Goal: Check status: Check status

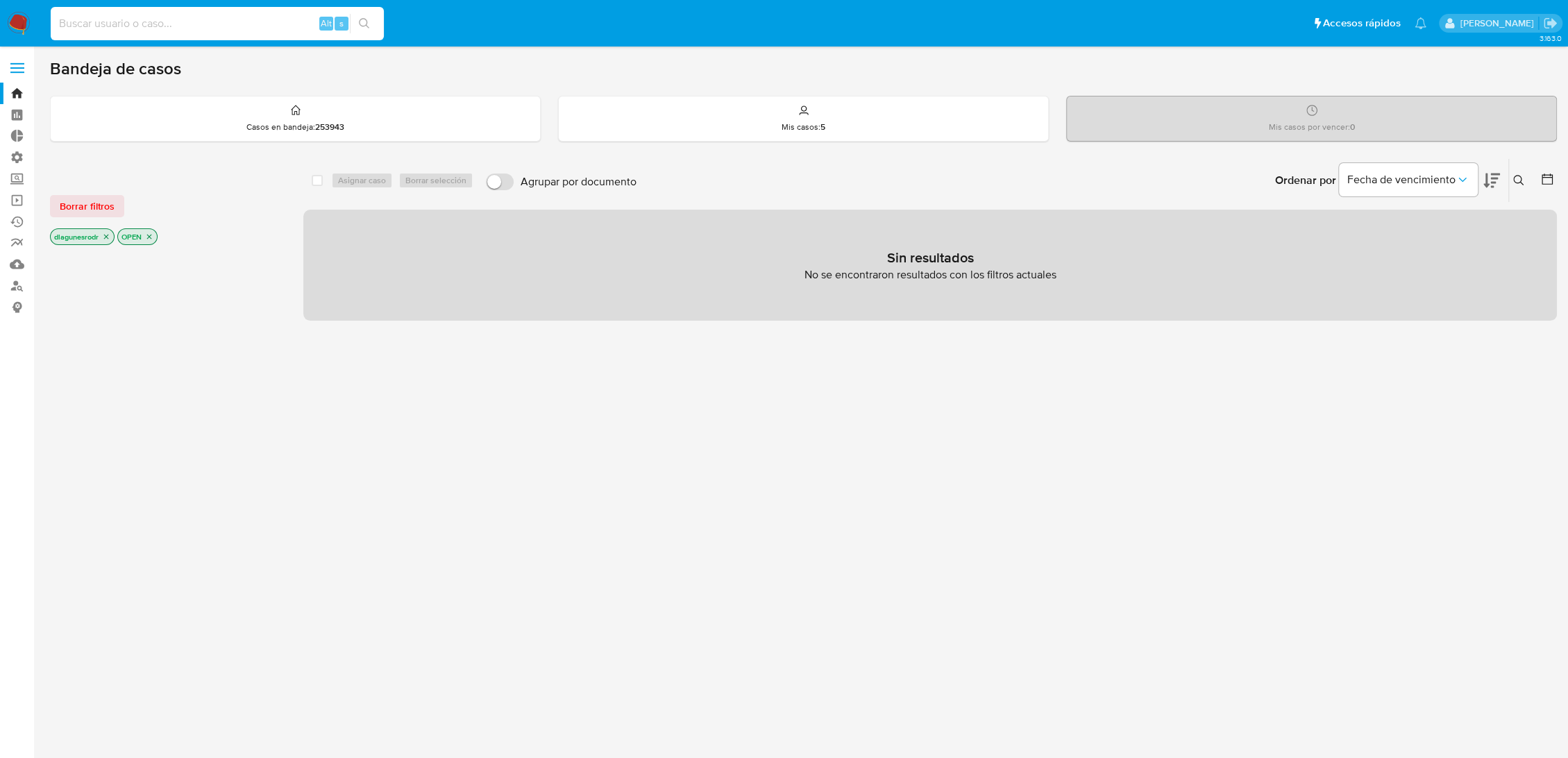
click at [186, 23] on input at bounding box center [217, 23] width 333 height 18
paste input "4icaSpsOtK7yBa9yBKQV9OGf"
type input "4icaSpsOtK7yBa9yBKQV9OGf"
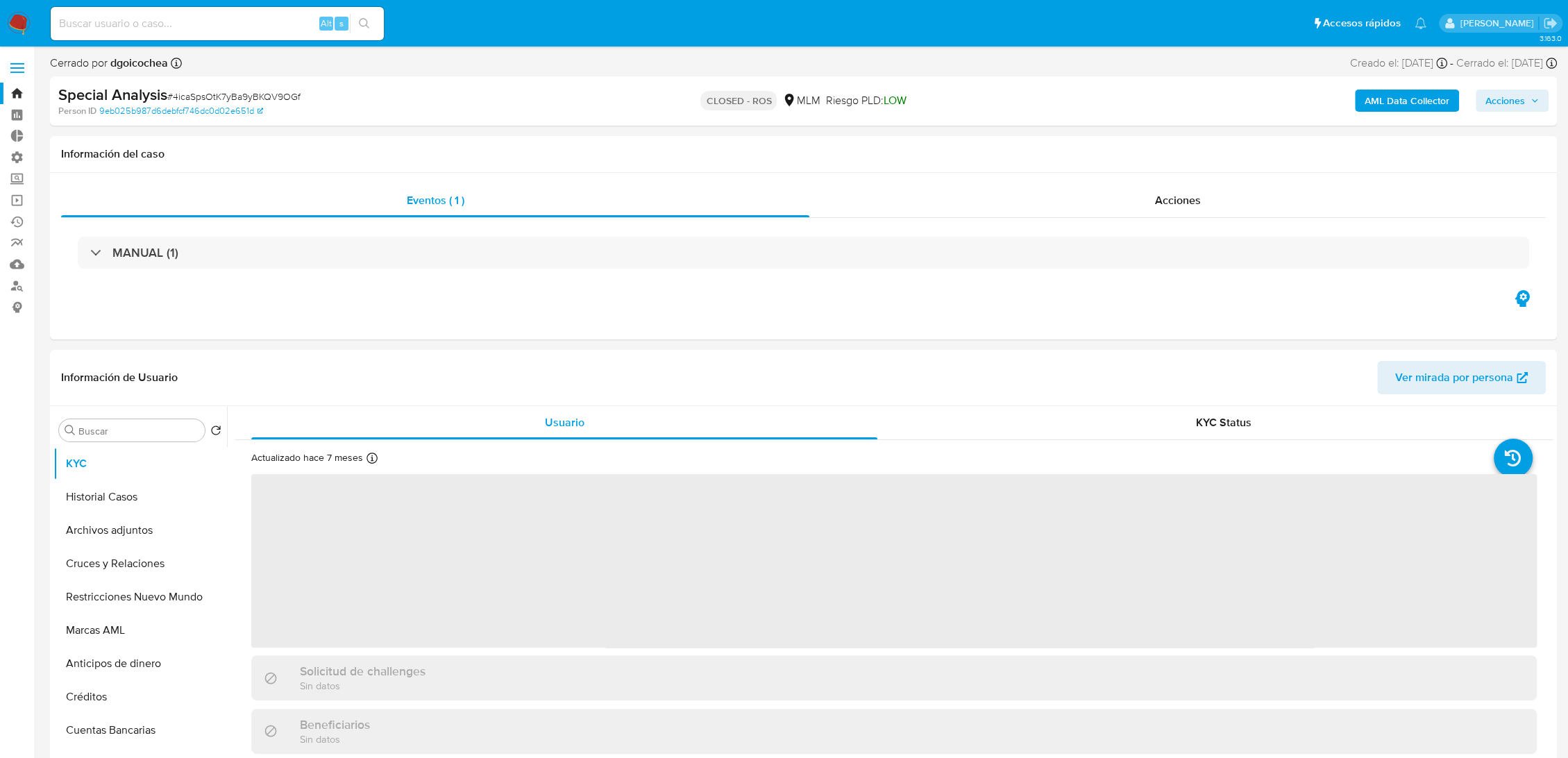
select select "10"
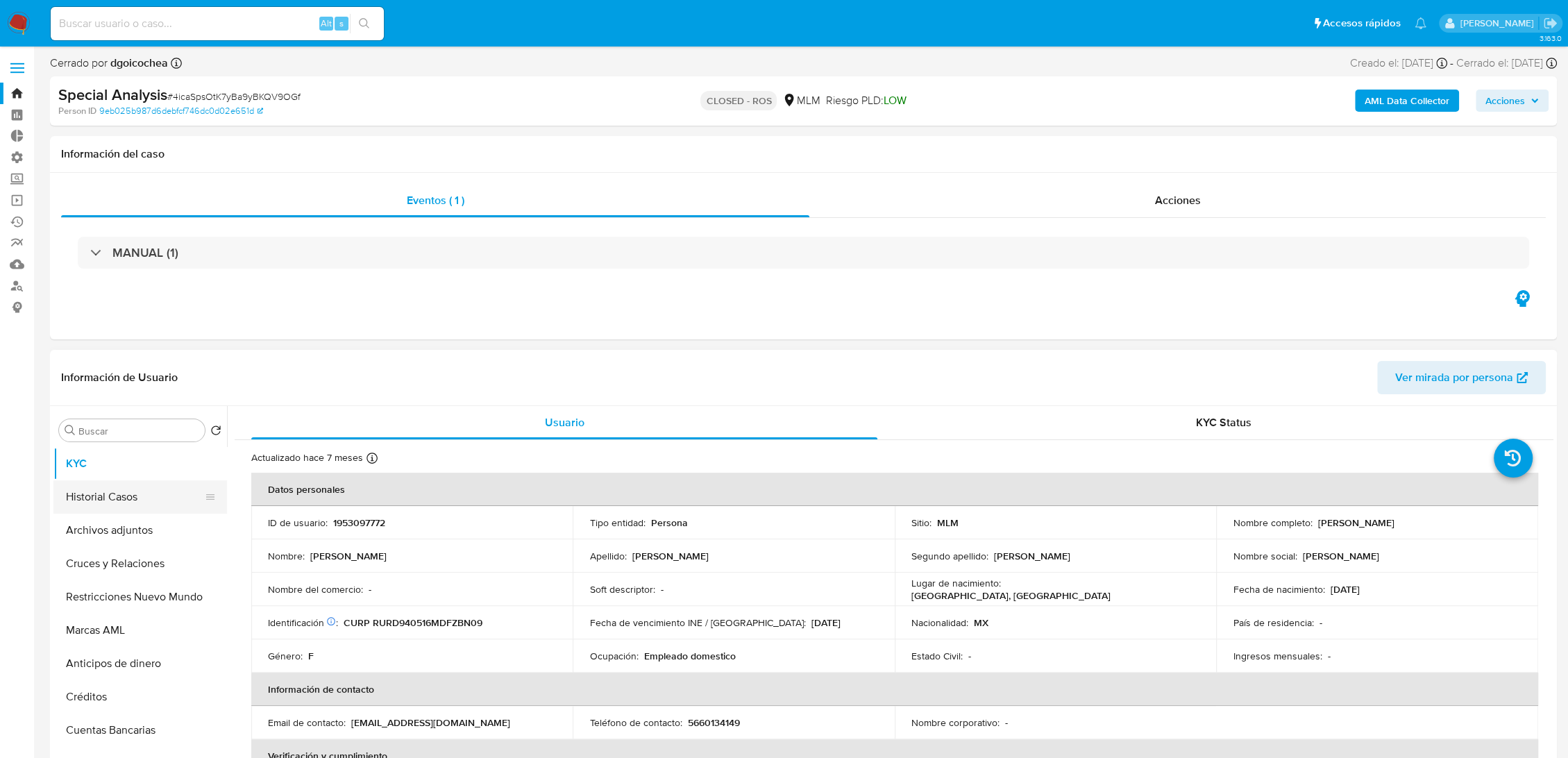
click at [104, 501] on button "Historial Casos" at bounding box center [135, 497] width 163 height 33
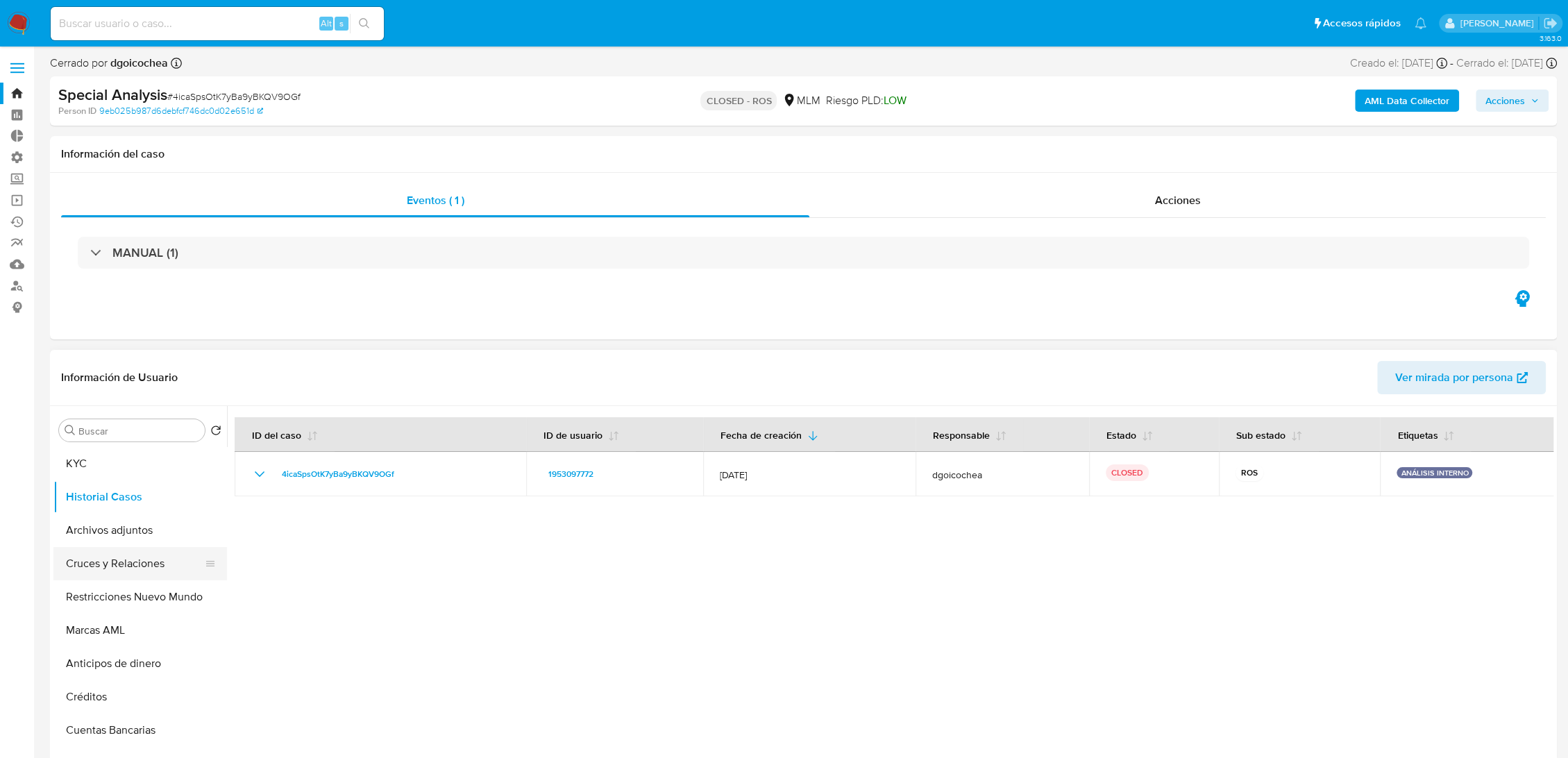
click at [134, 564] on button "Cruces y Relaciones" at bounding box center [135, 563] width 163 height 33
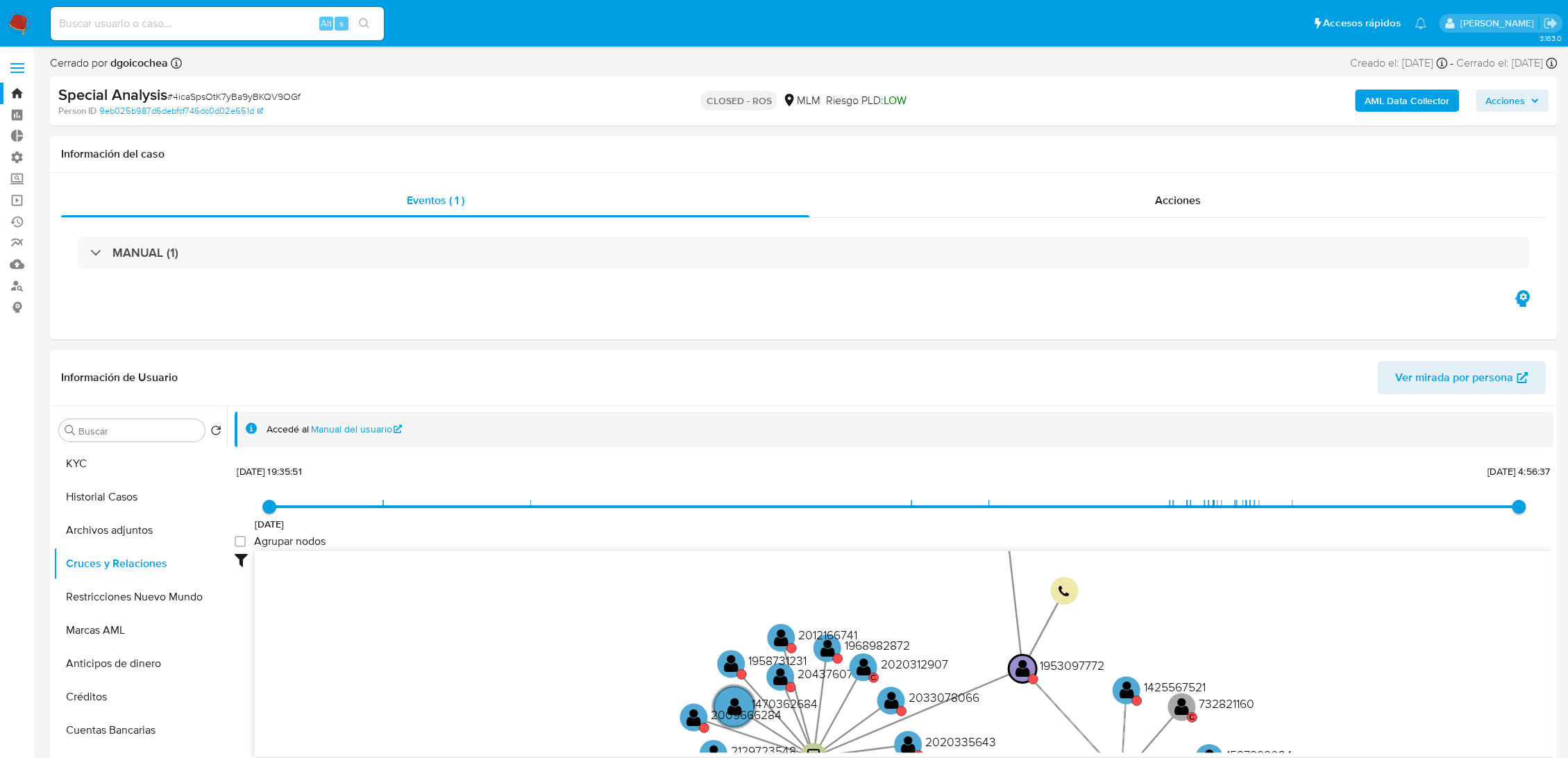
drag, startPoint x: 1063, startPoint y: 648, endPoint x: 1049, endPoint y: 756, distance: 108.9
click at [1049, 756] on div "Filtros Confianza alta Device Tarjeta Persona validada Teléfono validado Confia…" at bounding box center [894, 679] width 1319 height 255
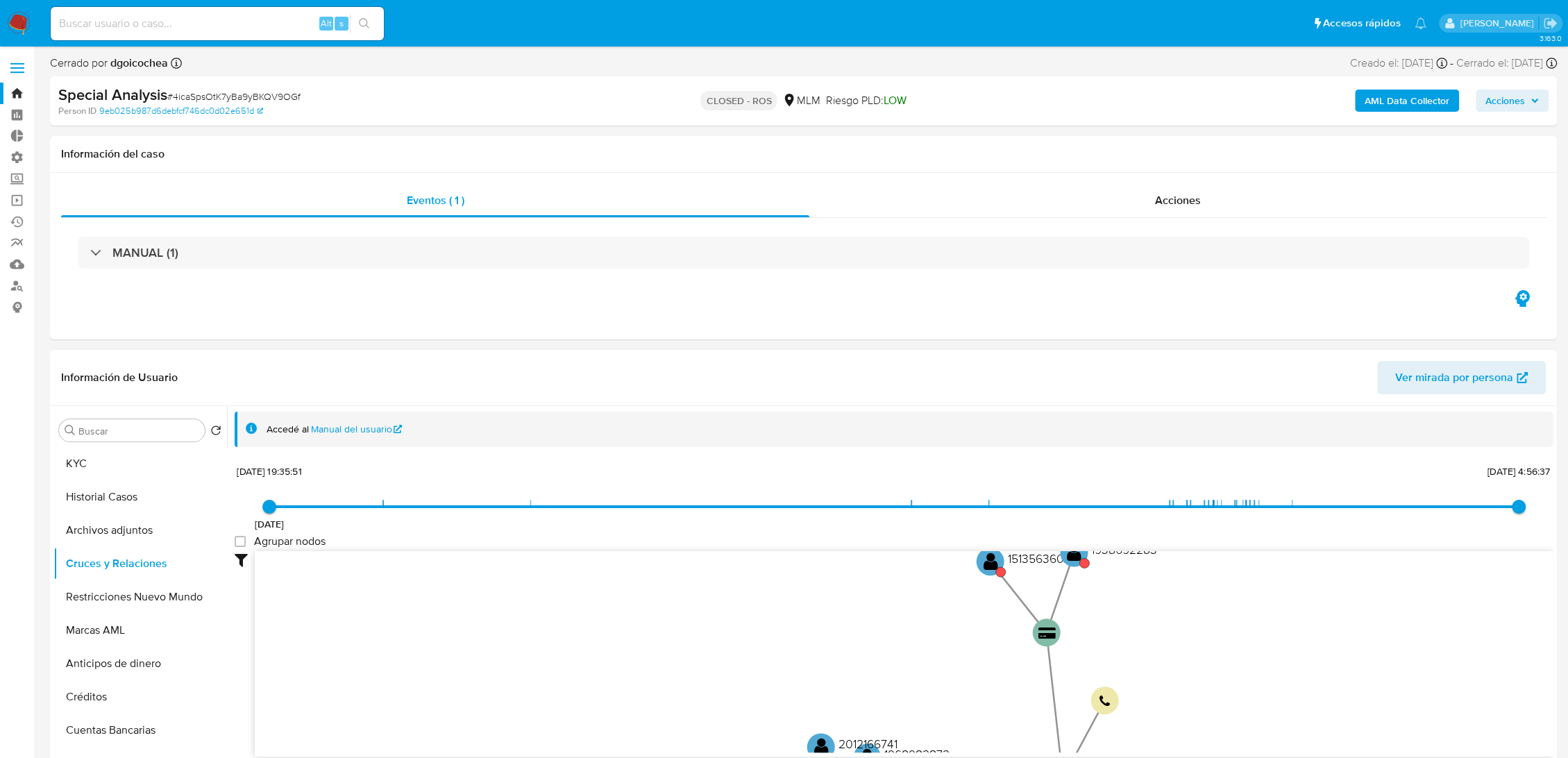
drag, startPoint x: 1257, startPoint y: 681, endPoint x: 1275, endPoint y: 701, distance: 26.9
click at [1275, 701] on icon "user-1953097772  1953097772 device-669408be006ebee3f1f2ab88  card-TJMRARVYKWQ…" at bounding box center [905, 651] width 1299 height 201
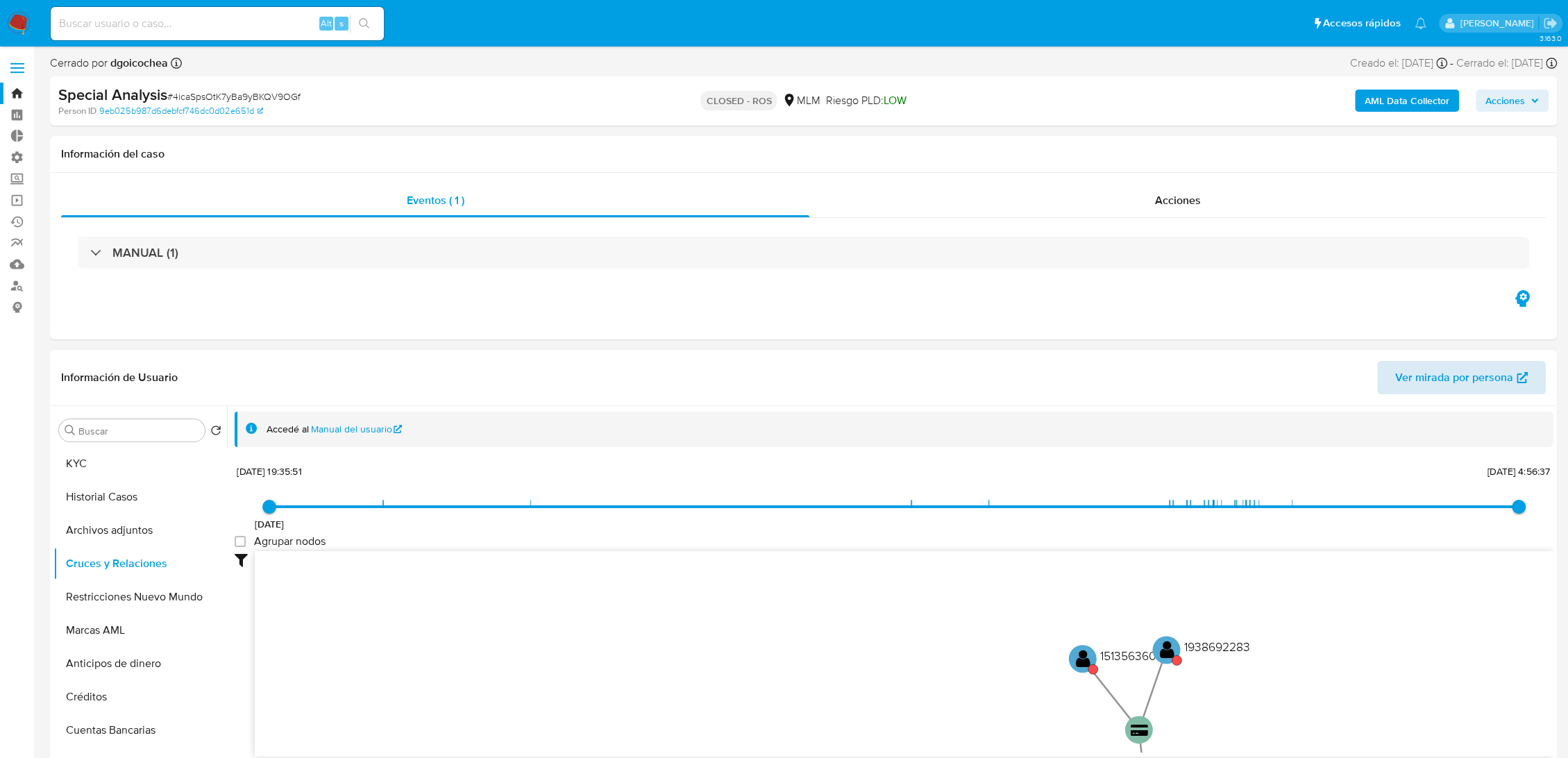
drag, startPoint x: 1202, startPoint y: 619, endPoint x: 1385, endPoint y: 389, distance: 293.9
click at [1350, 531] on div "[DATE] [DATE] 19:35:51 [DATE] 4:56:37 Agrupar nodos Filtros Confianza alta Devi…" at bounding box center [894, 634] width 1319 height 345
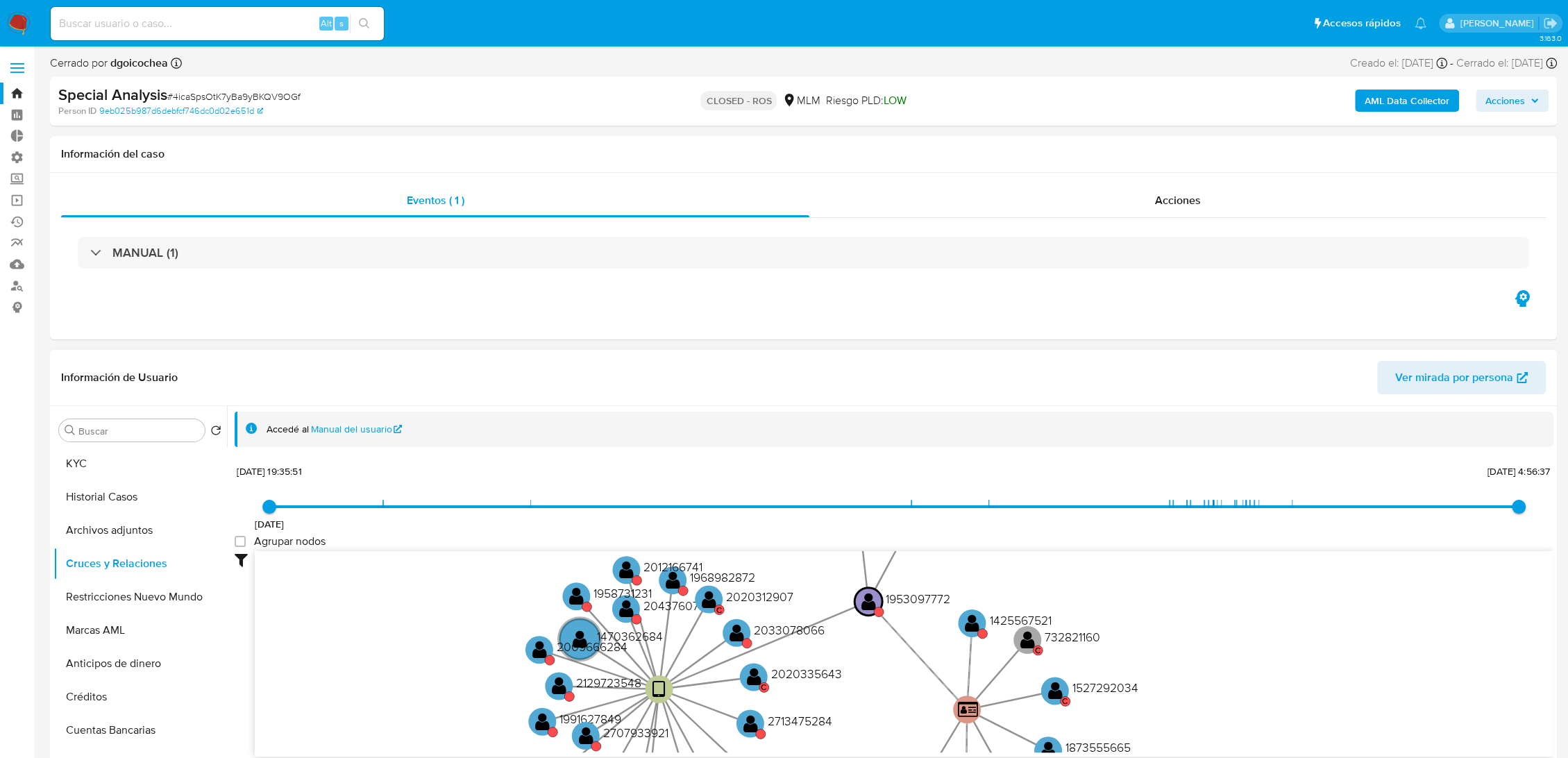
drag, startPoint x: 824, startPoint y: 654, endPoint x: 474, endPoint y: 565, distance: 361.1
click at [468, 552] on icon "user-1953097772  1953097772 device-669408be006ebee3f1f2ab88  card-TJMRARVYKWQ…" at bounding box center [905, 651] width 1299 height 201
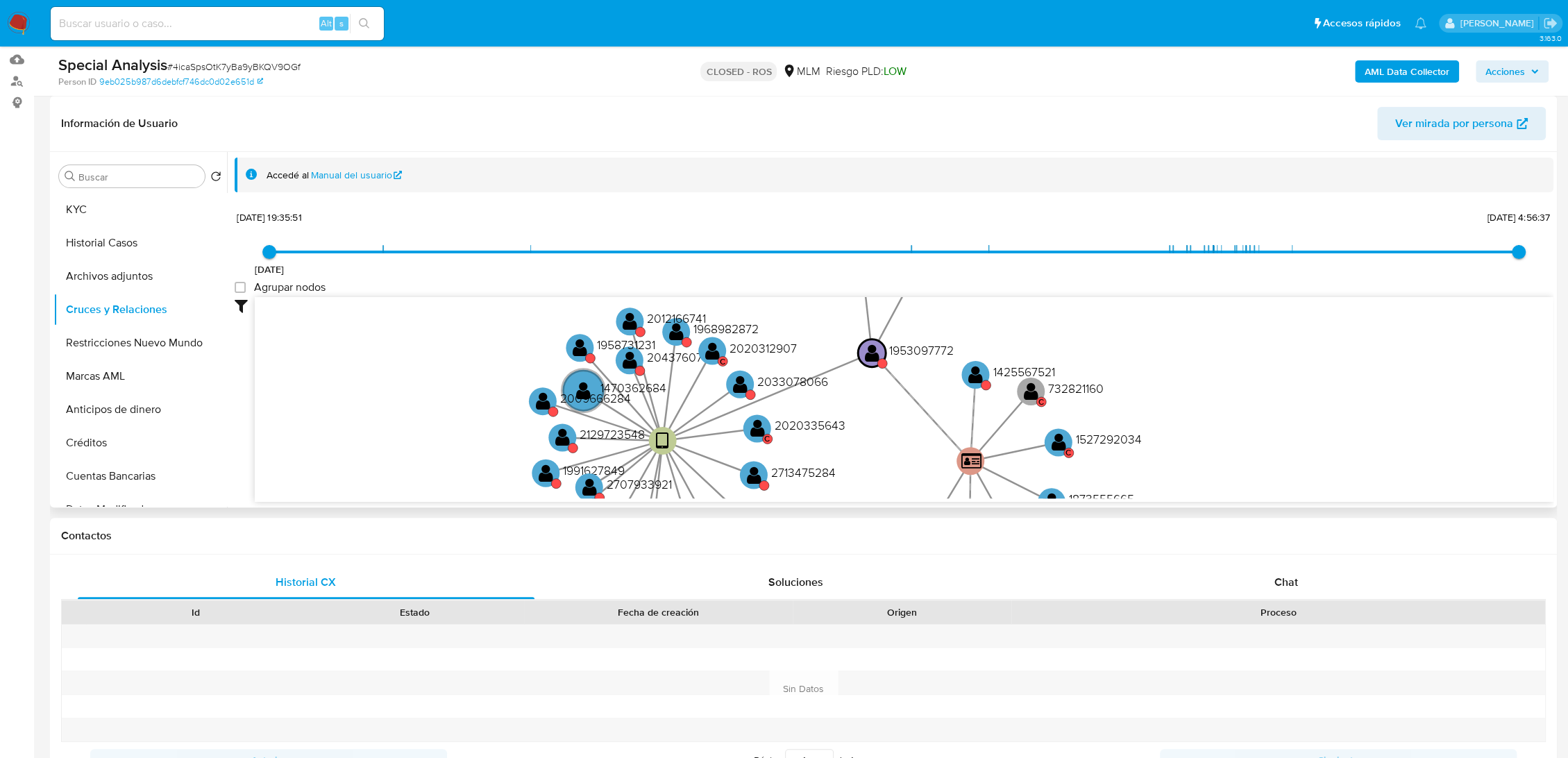
scroll to position [231, 0]
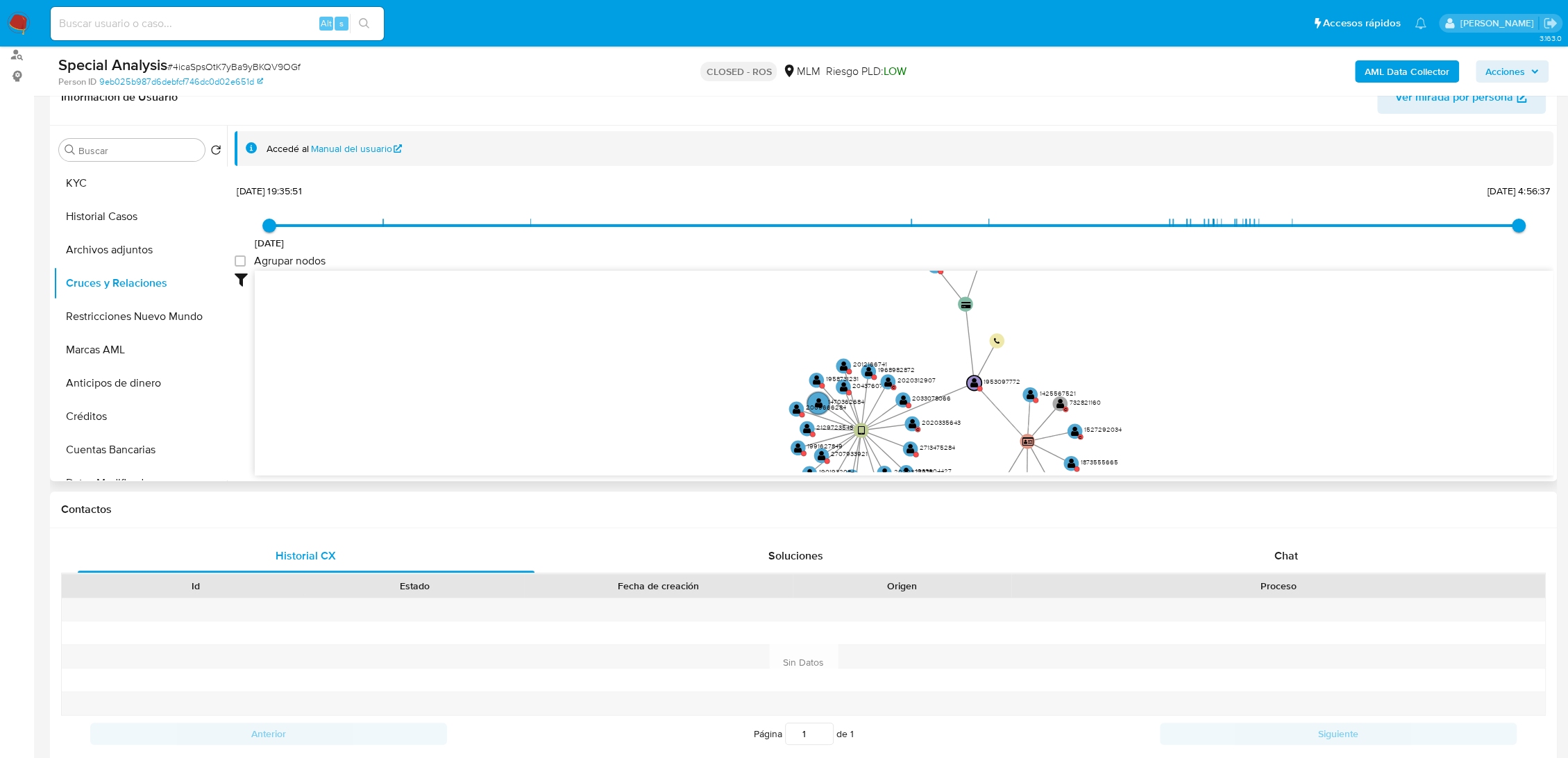
drag, startPoint x: 1256, startPoint y: 372, endPoint x: 1221, endPoint y: 379, distance: 35.7
click at [1222, 382] on icon "user-1953097772  1953097772 device-669408be006ebee3f1f2ab88  card-TJMRARVYKWQ…" at bounding box center [905, 371] width 1299 height 201
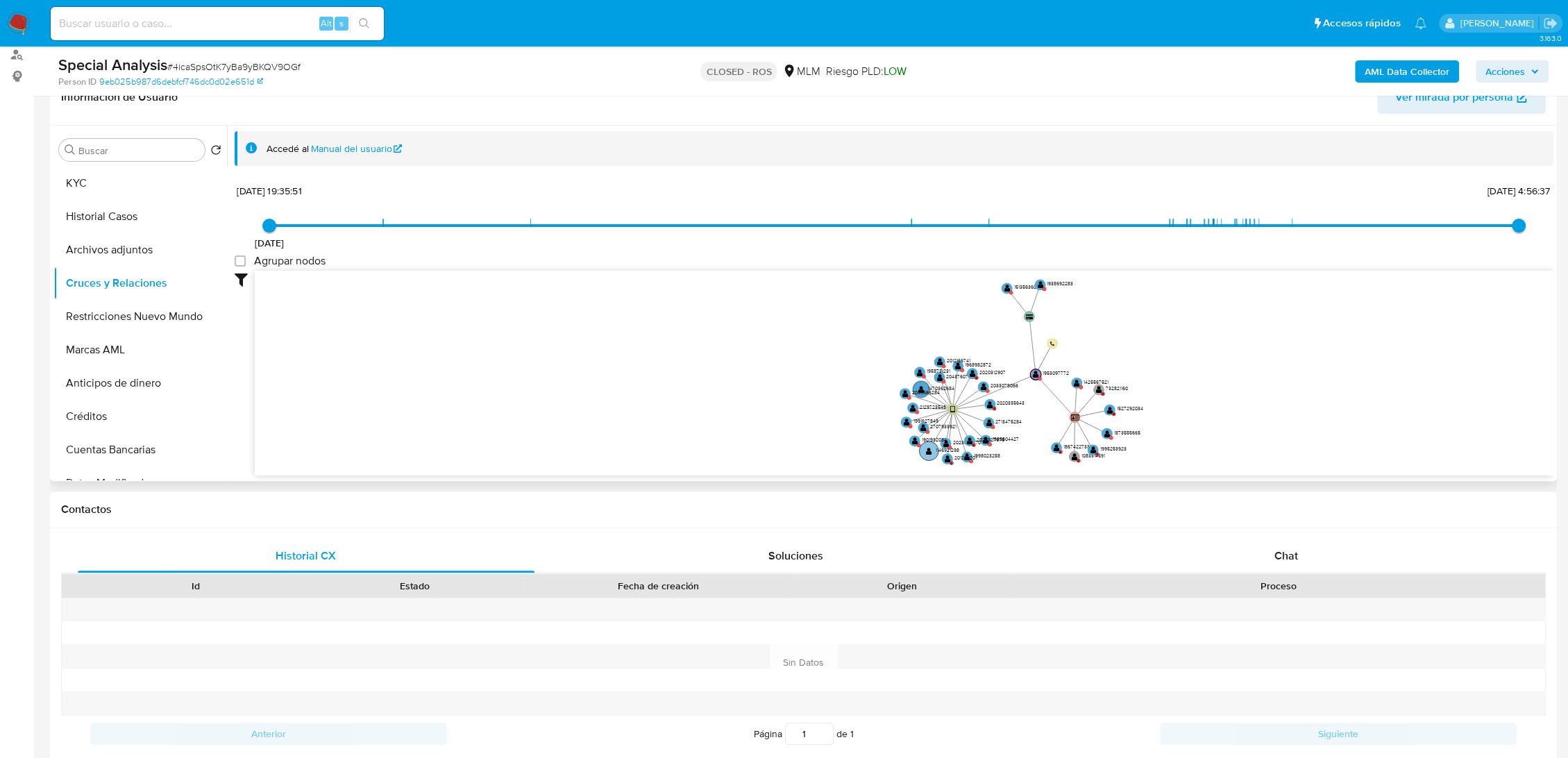
click at [929, 445] on circle at bounding box center [929, 450] width 19 height 19
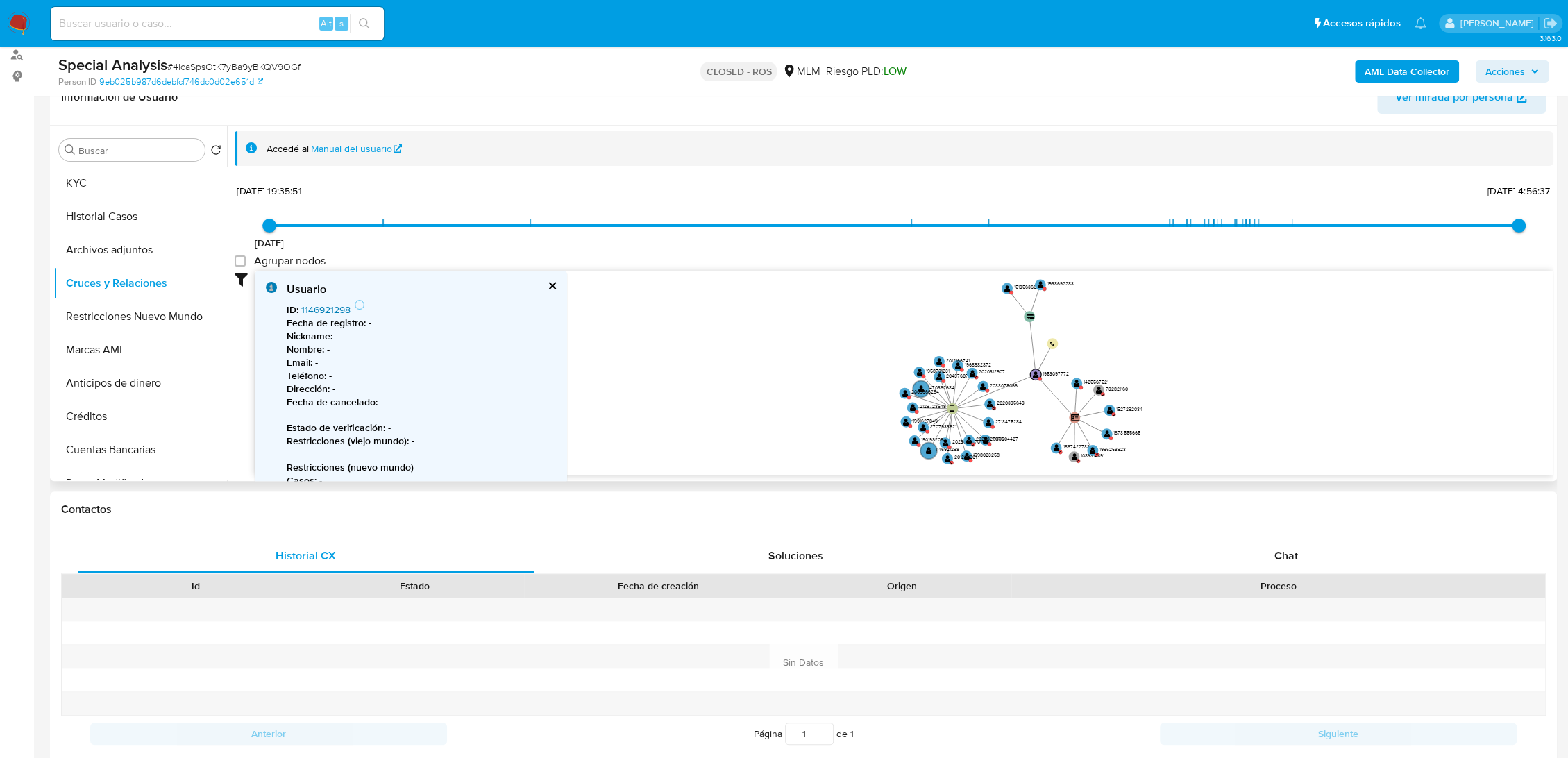
click at [338, 311] on link "1146921298" at bounding box center [325, 309] width 49 height 14
click at [184, 30] on input at bounding box center [217, 23] width 333 height 18
click at [165, 19] on input at bounding box center [217, 23] width 333 height 18
paste input "1425567521"
type input "1425567521"
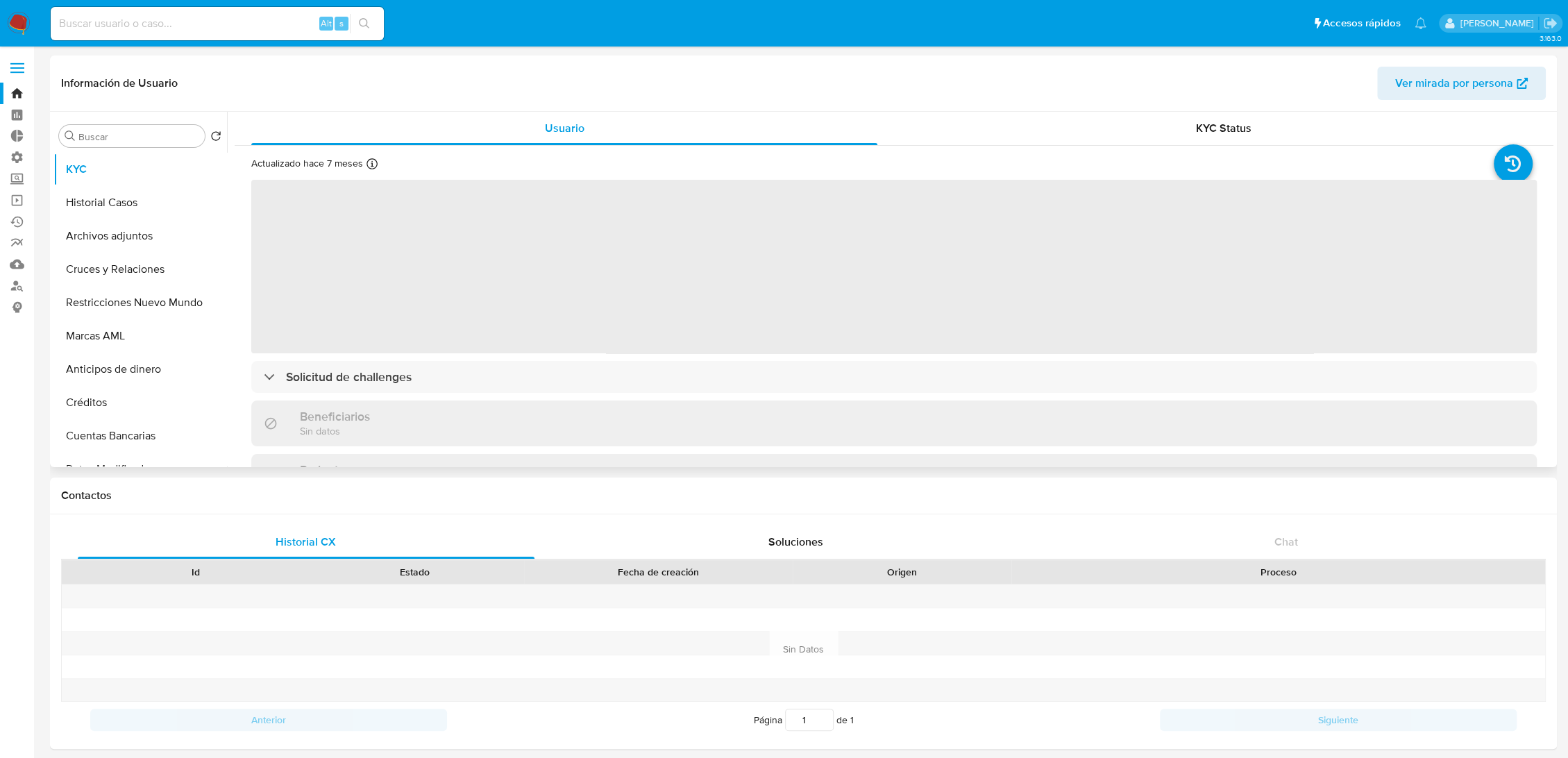
select select "10"
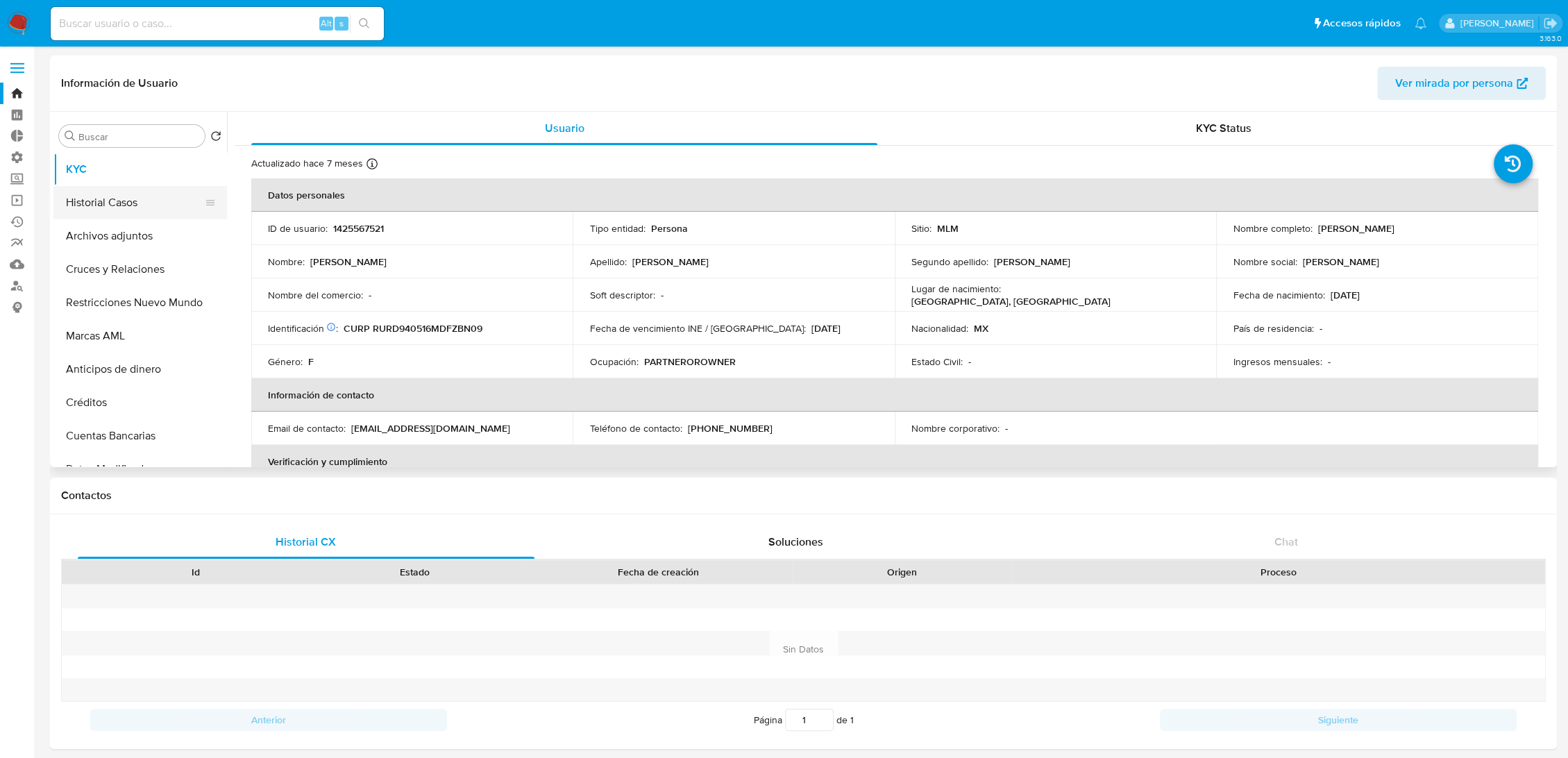
click at [110, 208] on button "Historial Casos" at bounding box center [135, 202] width 163 height 33
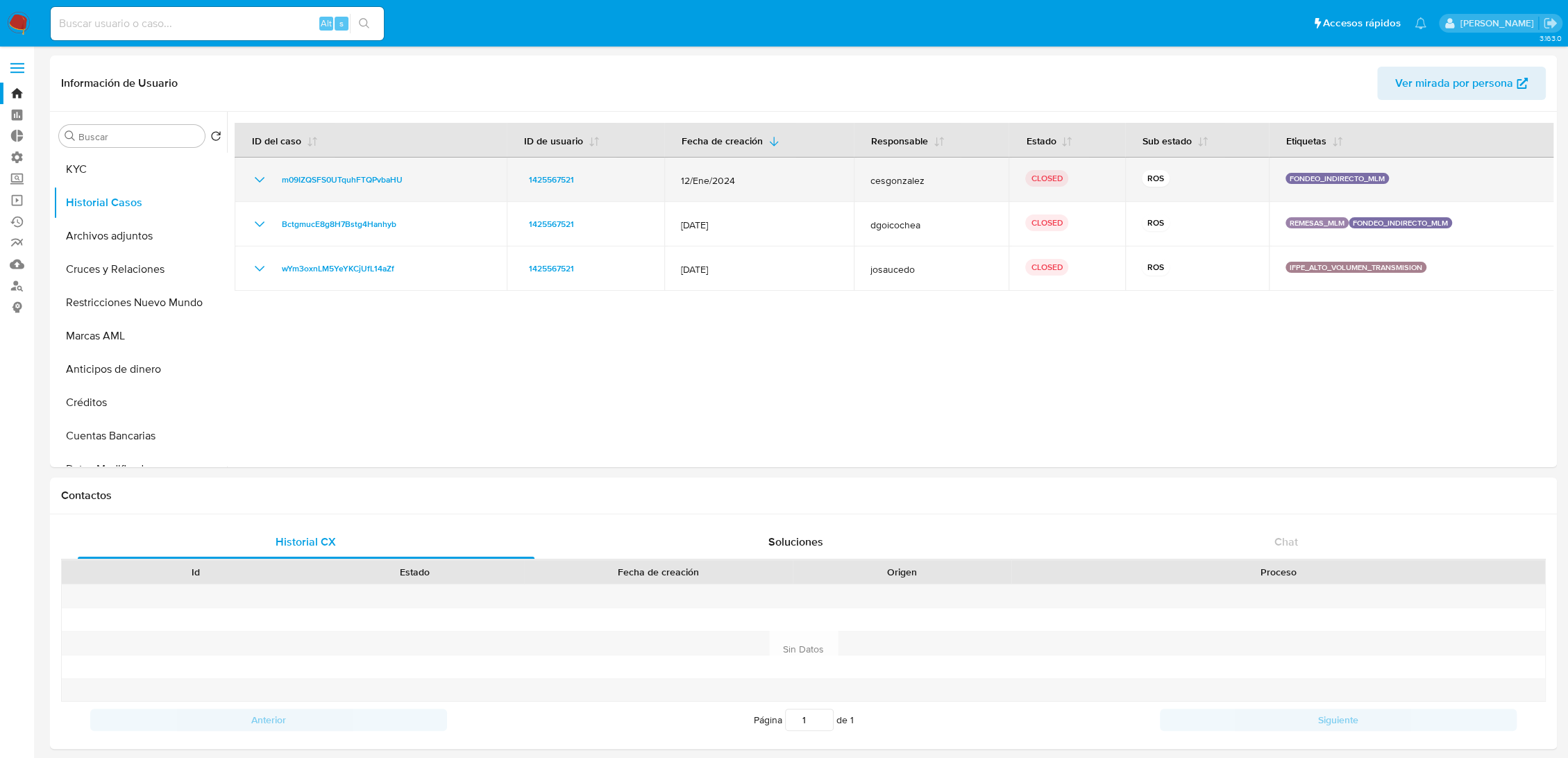
click at [257, 182] on icon "Mostrar/Ocultar" at bounding box center [259, 179] width 16 height 16
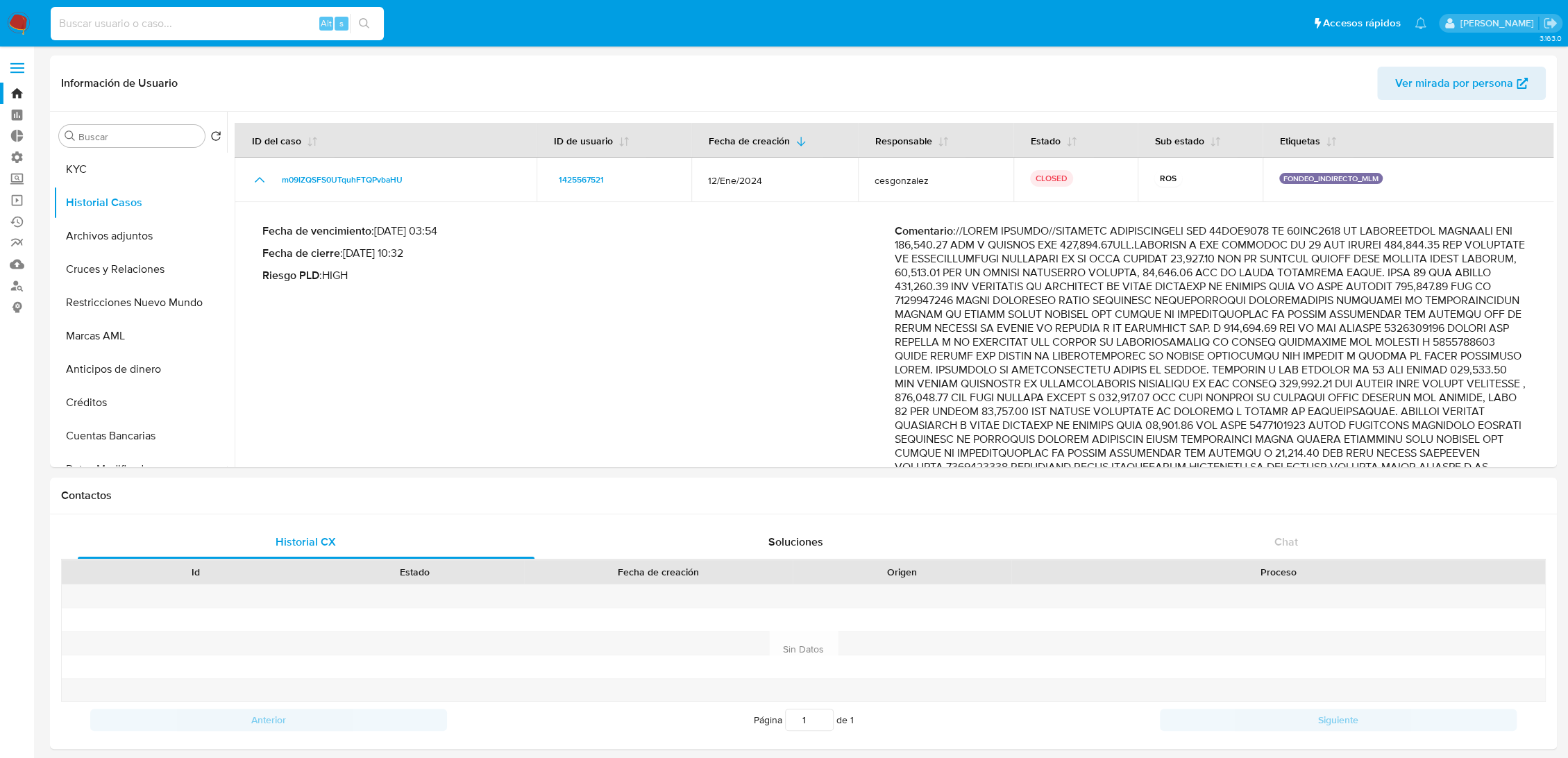
click at [201, 25] on input at bounding box center [217, 23] width 333 height 18
paste input "4icaSpsOtK7yBa9yBKQV9OGf"
type input "4icaSpsOtK7yBa9yBKQV9OGf"
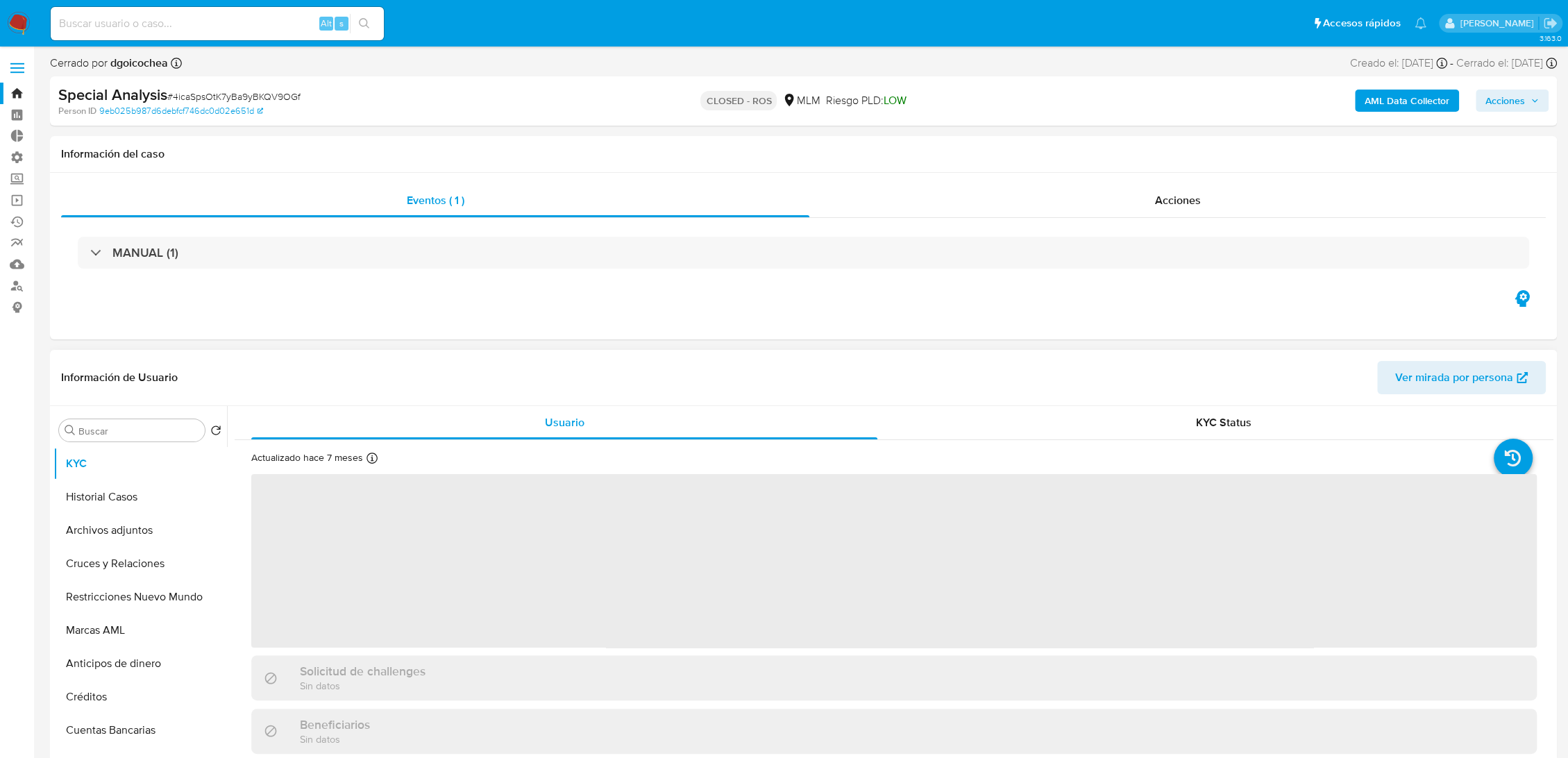
select select "10"
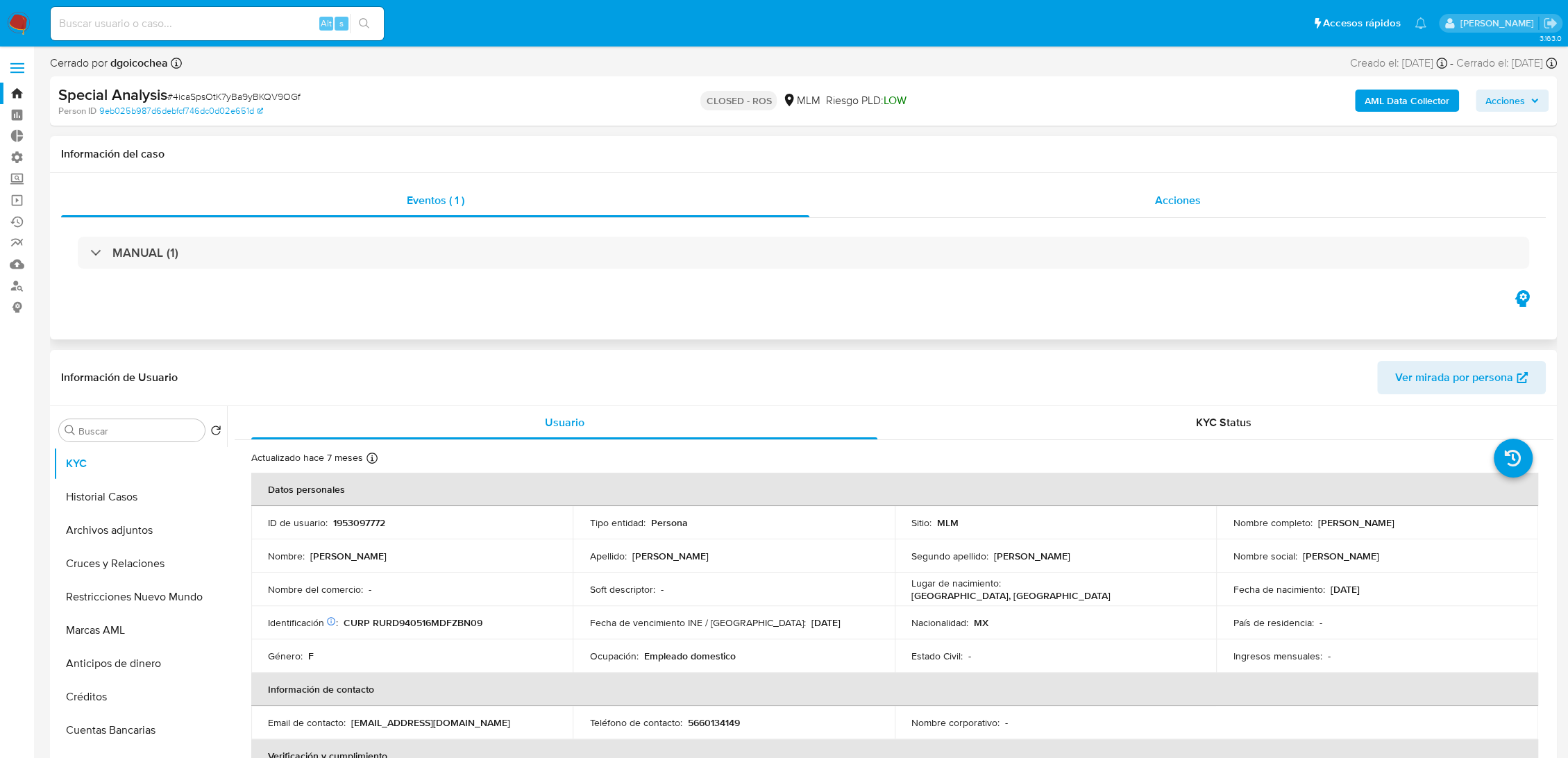
click at [1244, 210] on div "Acciones" at bounding box center [1178, 201] width 737 height 33
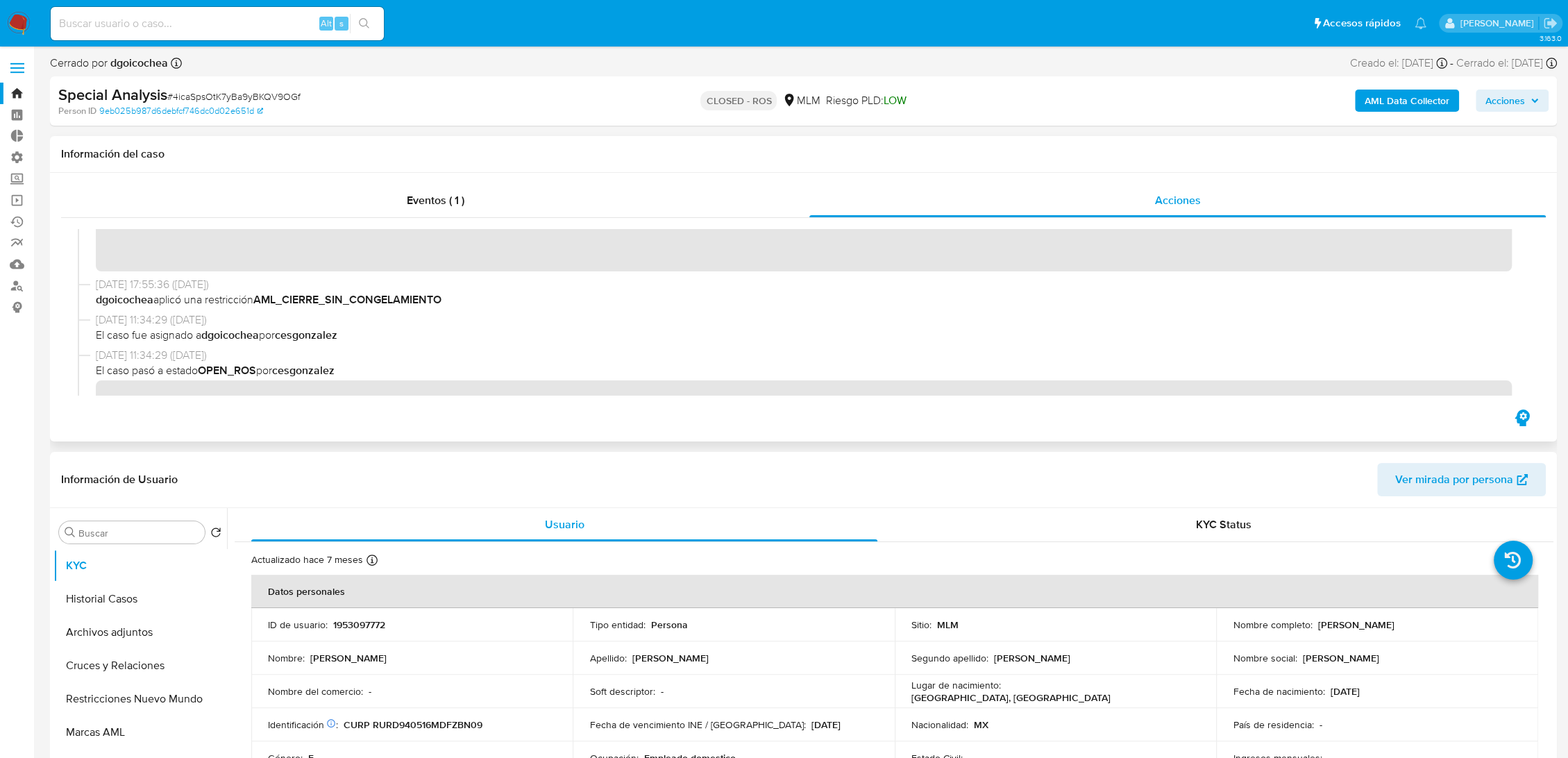
scroll to position [77, 0]
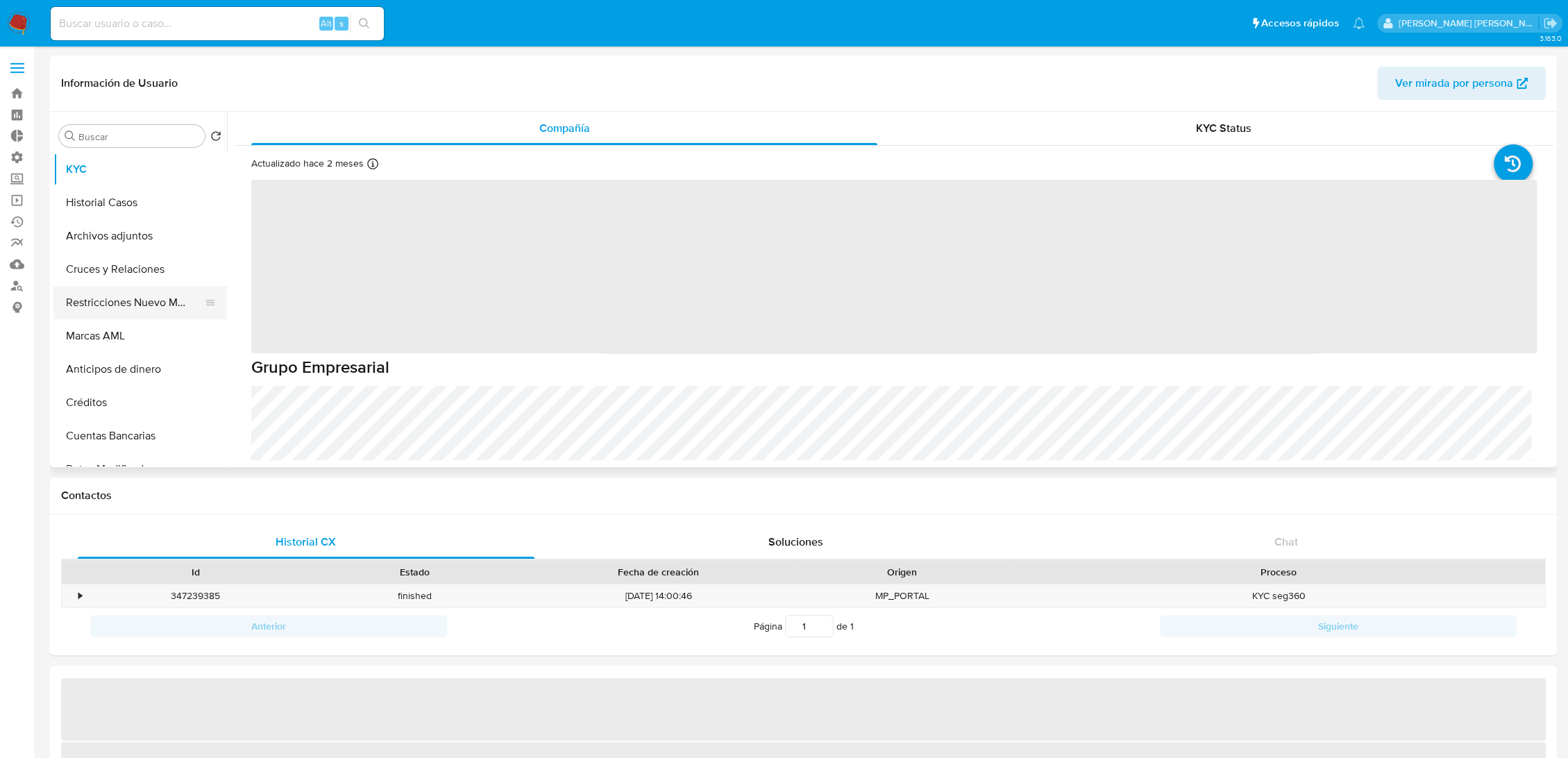
select select "10"
